Goal: Navigation & Orientation: Find specific page/section

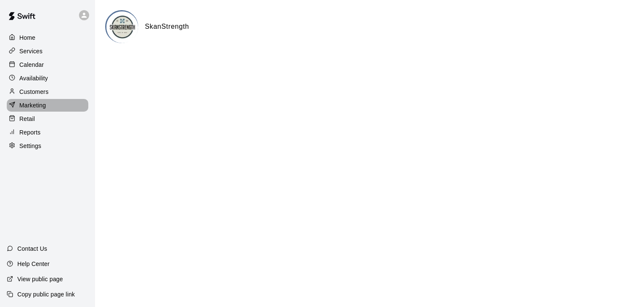
click at [41, 105] on p "Marketing" at bounding box center [32, 105] width 27 height 8
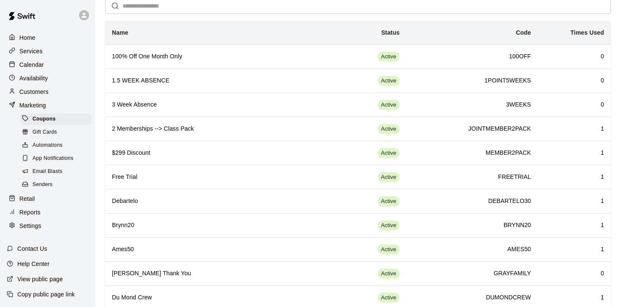
scroll to position [40, 0]
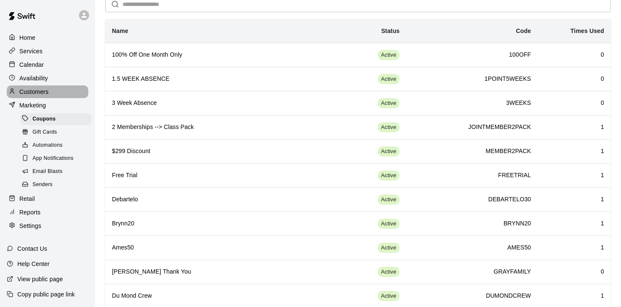
click at [43, 90] on p "Customers" at bounding box center [33, 91] width 29 height 8
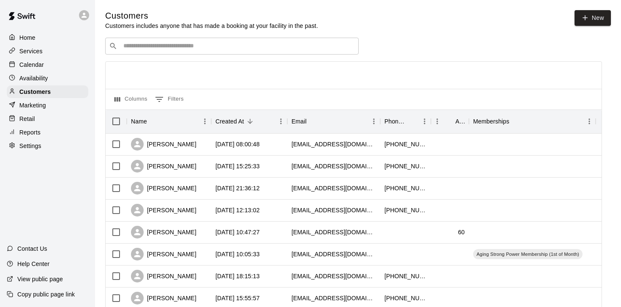
click at [37, 65] on p "Calendar" at bounding box center [31, 64] width 24 height 8
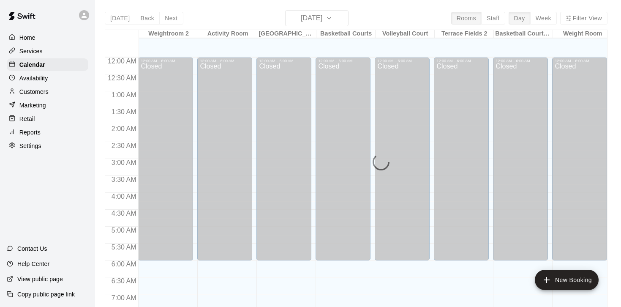
scroll to position [370, 0]
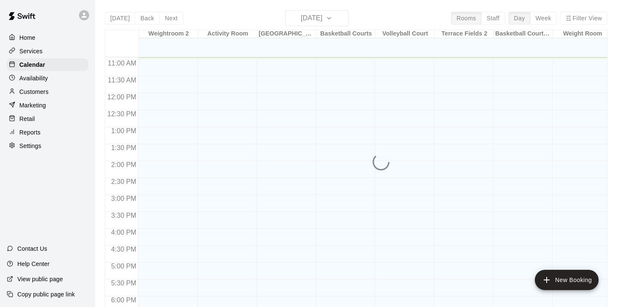
click at [37, 50] on p "Services" at bounding box center [30, 51] width 23 height 8
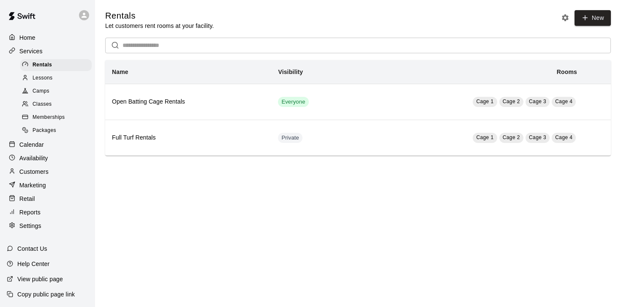
click at [42, 130] on span "Packages" at bounding box center [45, 130] width 24 height 8
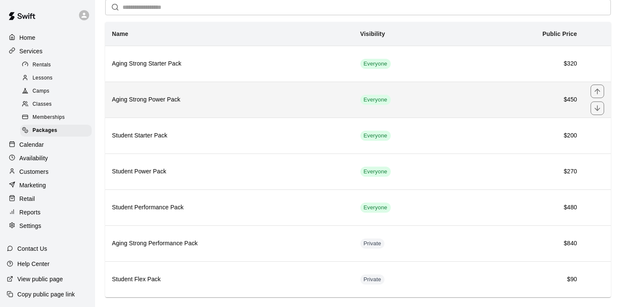
scroll to position [40, 0]
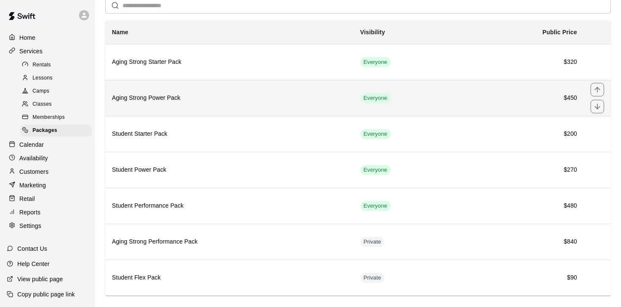
click at [190, 102] on h6 "Aging Strong Power Pack" at bounding box center [229, 97] width 235 height 9
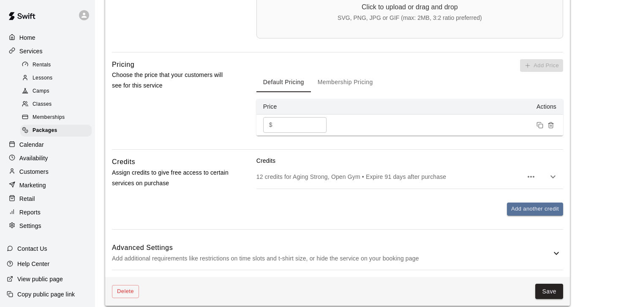
scroll to position [373, 0]
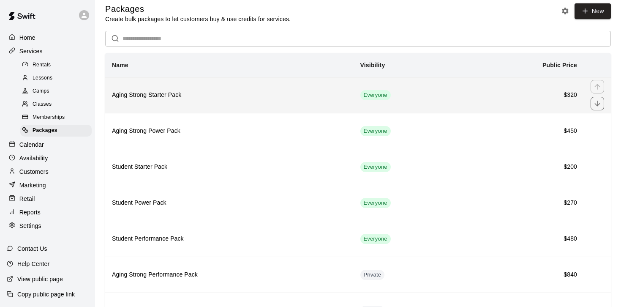
scroll to position [7, 0]
click at [231, 89] on th "Aging Strong Starter Pack" at bounding box center [229, 94] width 248 height 36
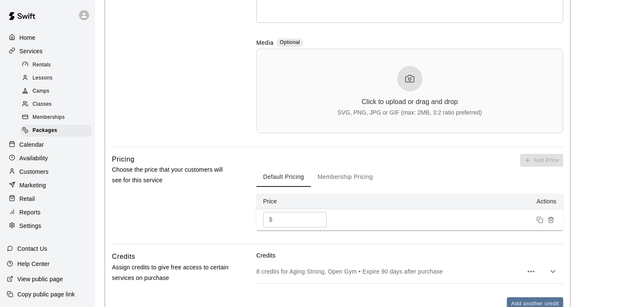
scroll to position [373, 0]
